Goal: Use online tool/utility: Utilize a website feature to perform a specific function

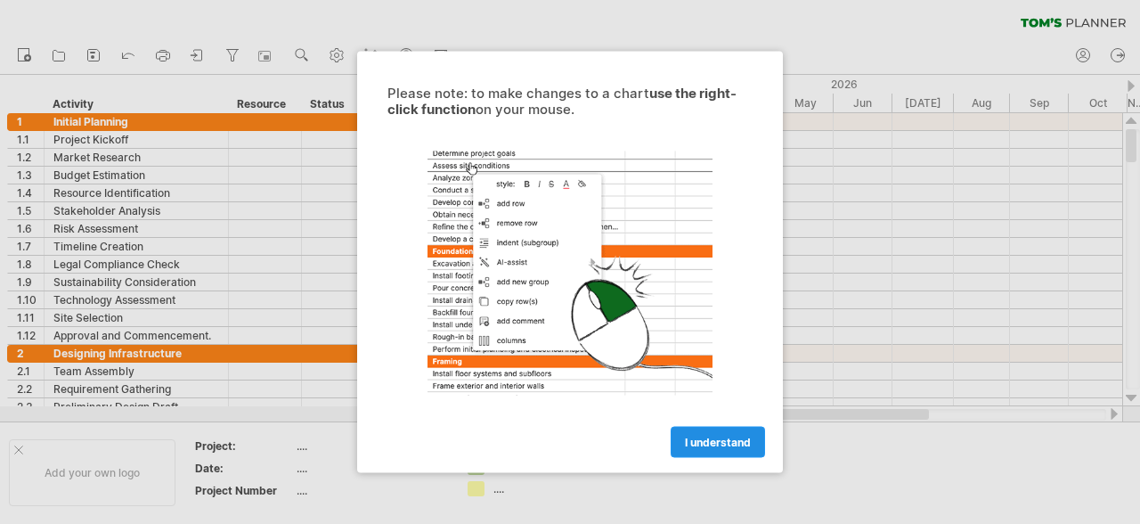
click at [747, 439] on span "I understand" at bounding box center [718, 442] width 66 height 13
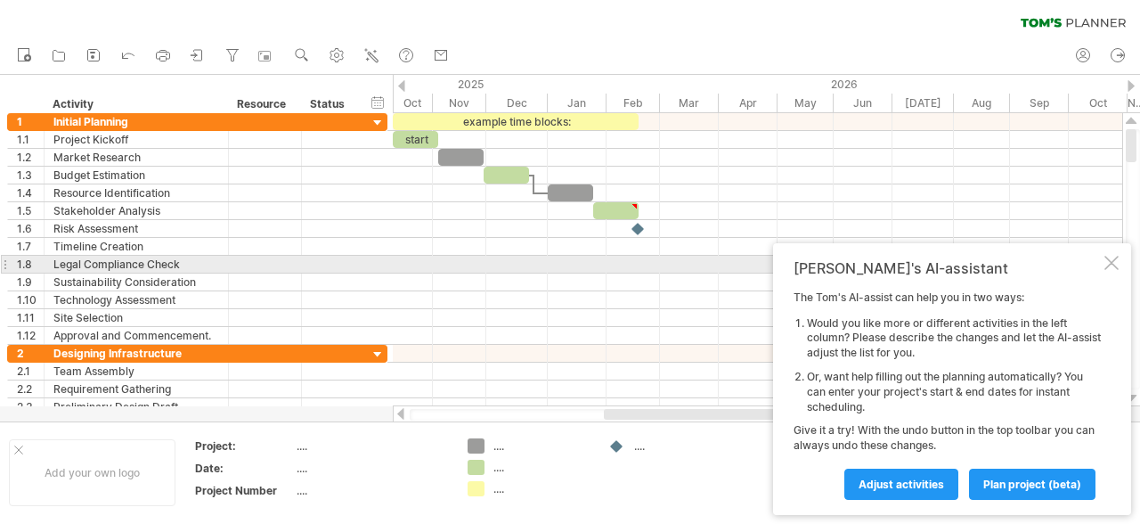
click at [1109, 263] on div at bounding box center [1112, 263] width 14 height 14
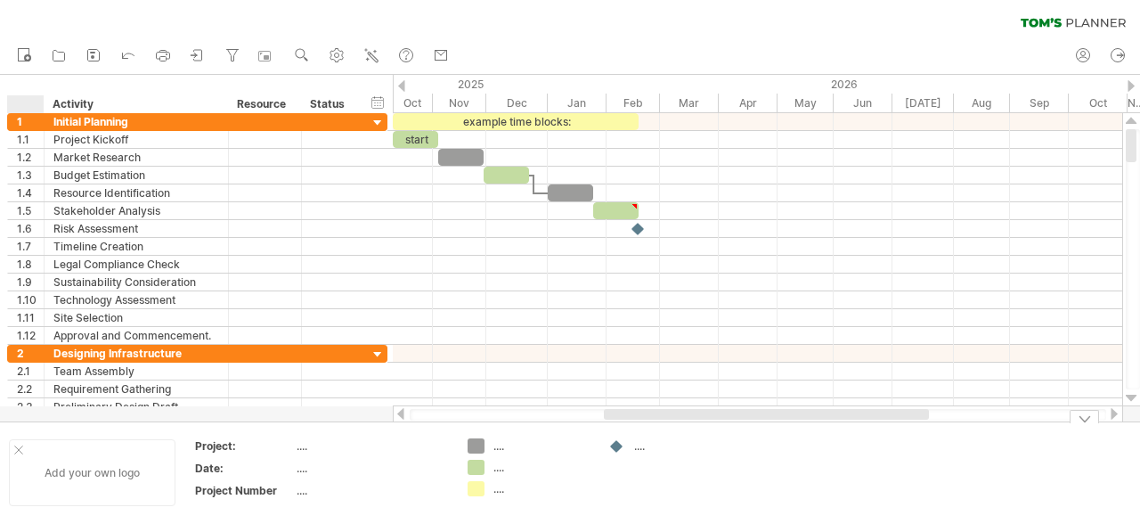
click at [18, 450] on div at bounding box center [18, 449] width 9 height 9
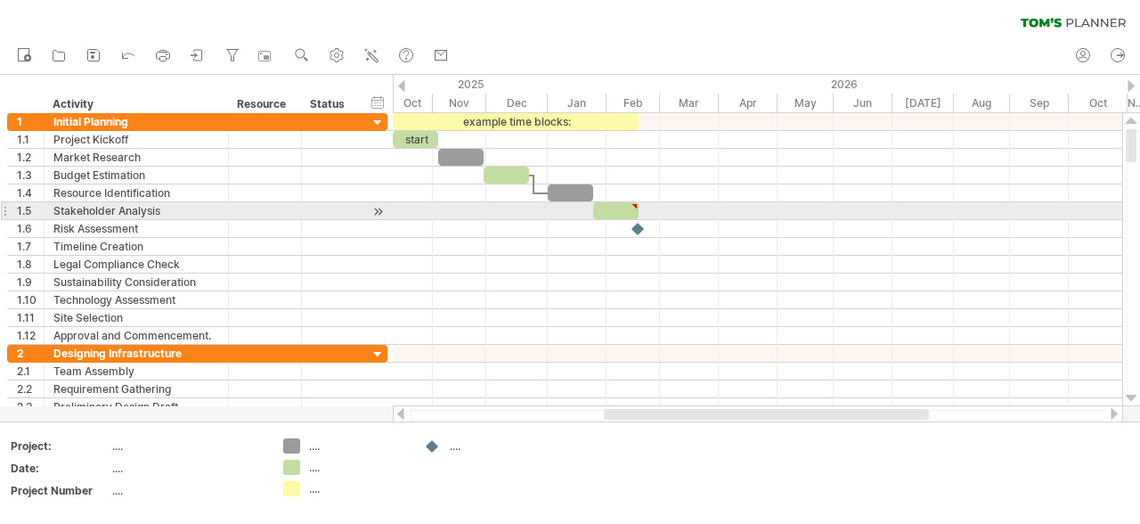
type textarea "**********"
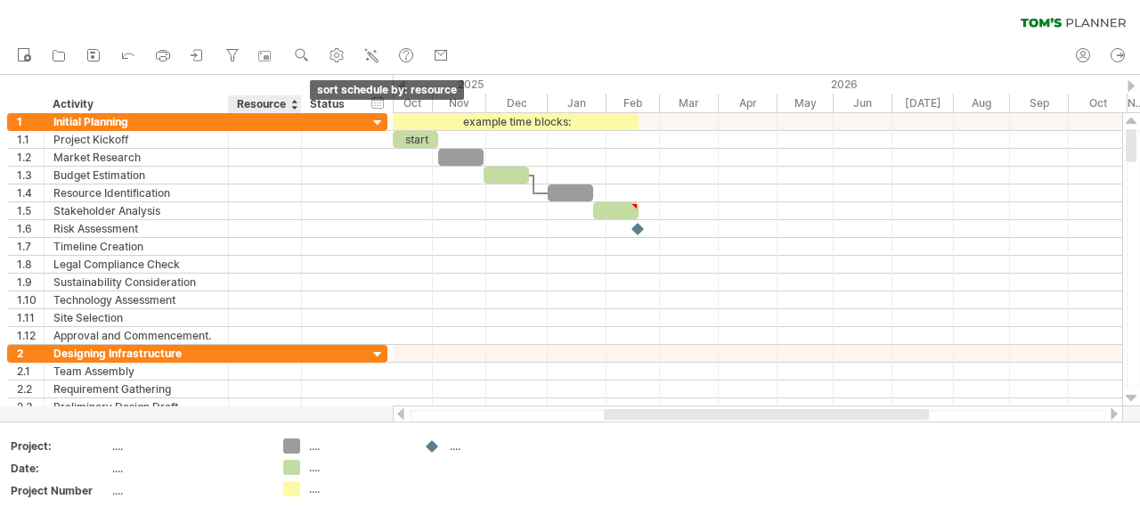
click at [294, 106] on div at bounding box center [293, 104] width 7 height 18
click at [293, 106] on div at bounding box center [293, 104] width 7 height 18
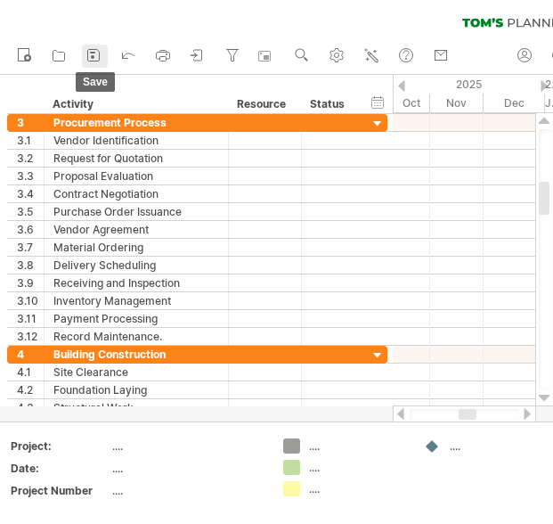
click at [95, 53] on icon at bounding box center [94, 55] width 18 height 18
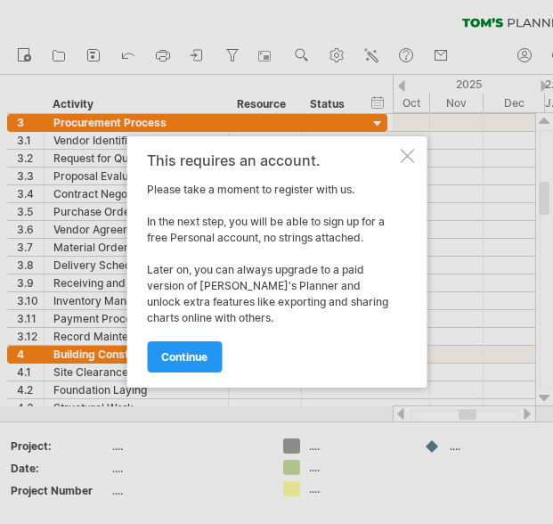
click at [405, 157] on div at bounding box center [407, 156] width 14 height 14
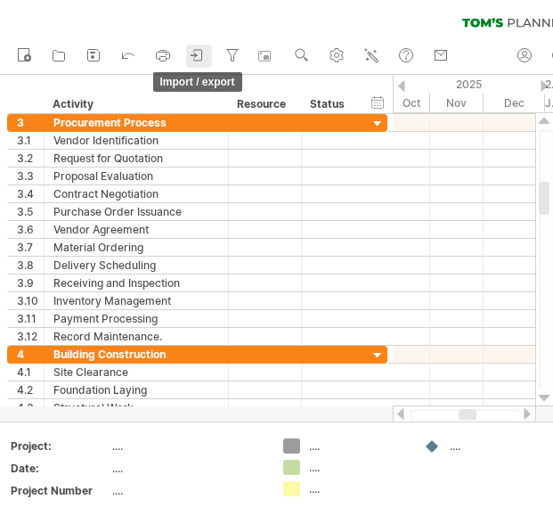
click at [198, 56] on icon at bounding box center [198, 55] width 18 height 18
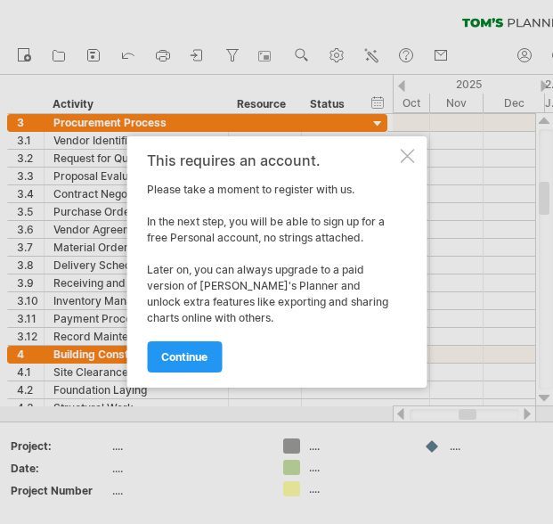
click at [404, 153] on div at bounding box center [407, 156] width 14 height 14
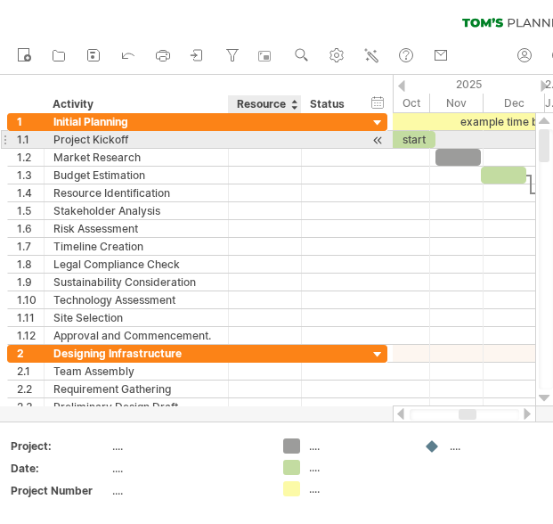
click at [282, 139] on div at bounding box center [265, 139] width 54 height 17
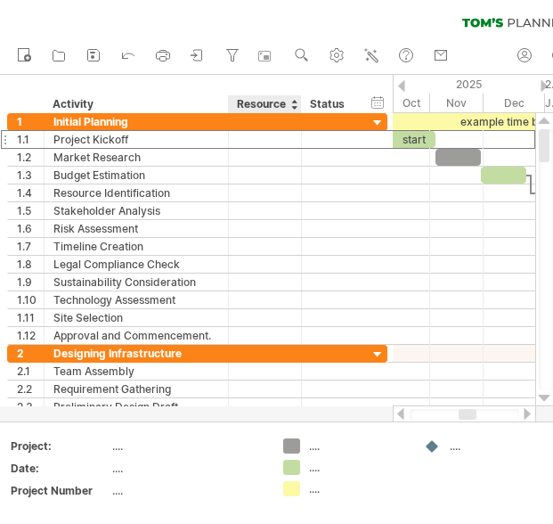
click at [294, 100] on div at bounding box center [293, 104] width 7 height 18
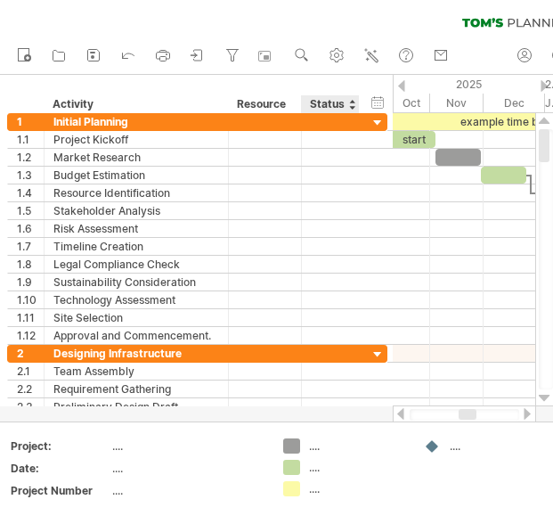
click at [340, 101] on div "Status" at bounding box center [329, 104] width 39 height 18
